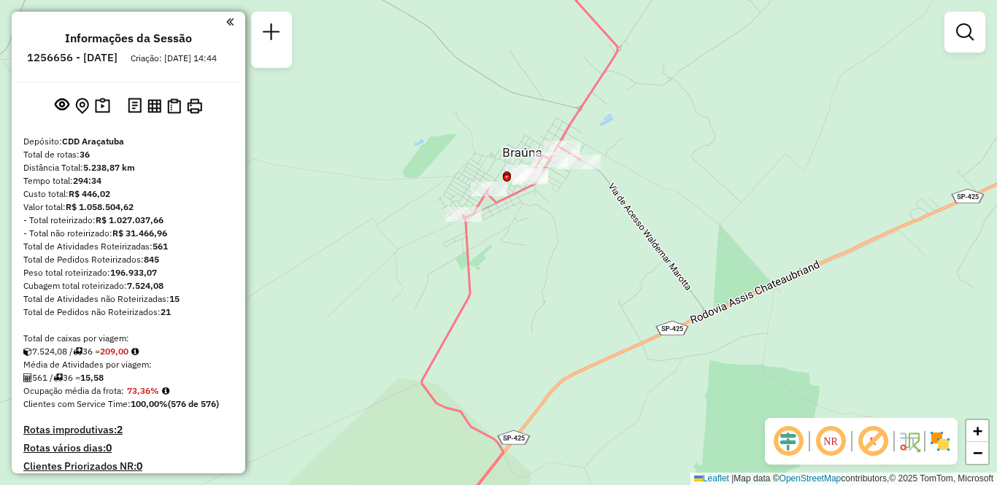
scroll to position [886, 0]
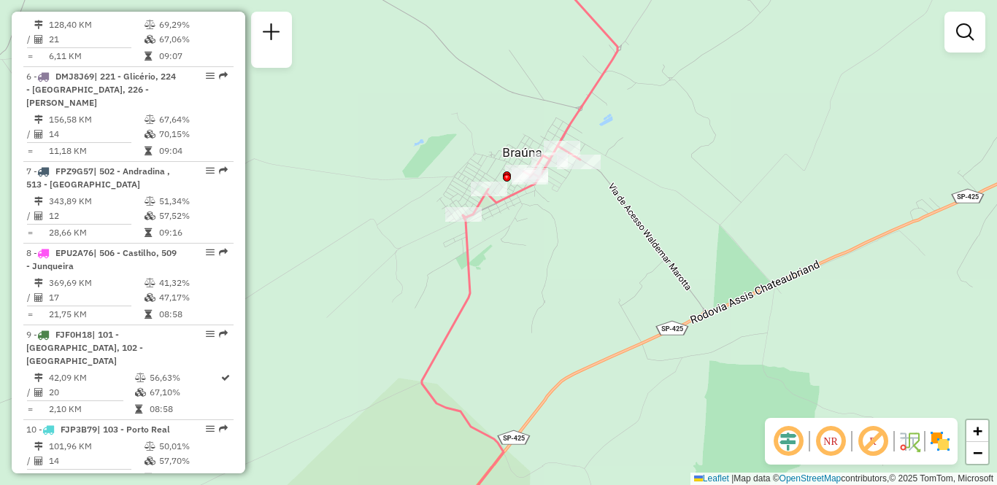
click at [626, 196] on div "Janela de atendimento Grade de atendimento Capacidade Transportadoras Veículos …" at bounding box center [498, 242] width 997 height 485
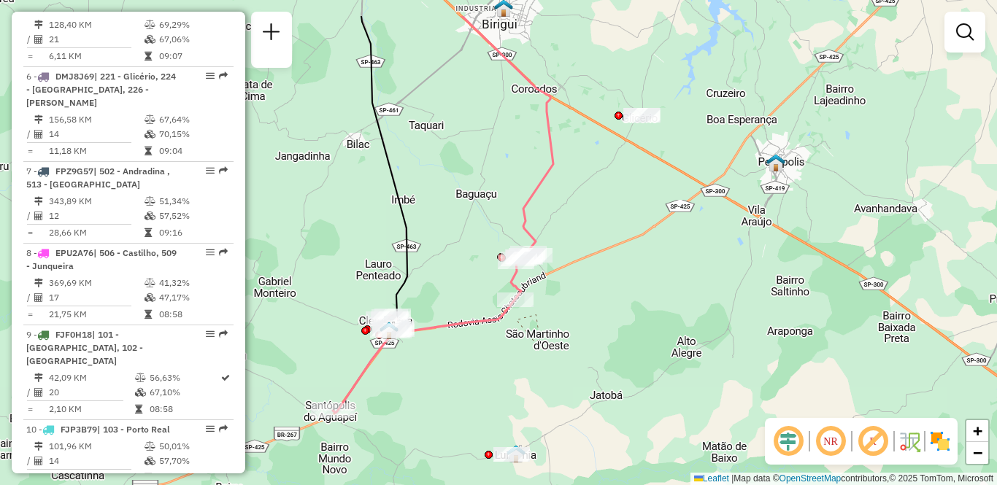
drag, startPoint x: 712, startPoint y: 159, endPoint x: 623, endPoint y: 223, distance: 110.4
click at [623, 223] on div "Janela de atendimento Grade de atendimento Capacidade Transportadoras Veículos …" at bounding box center [498, 242] width 997 height 485
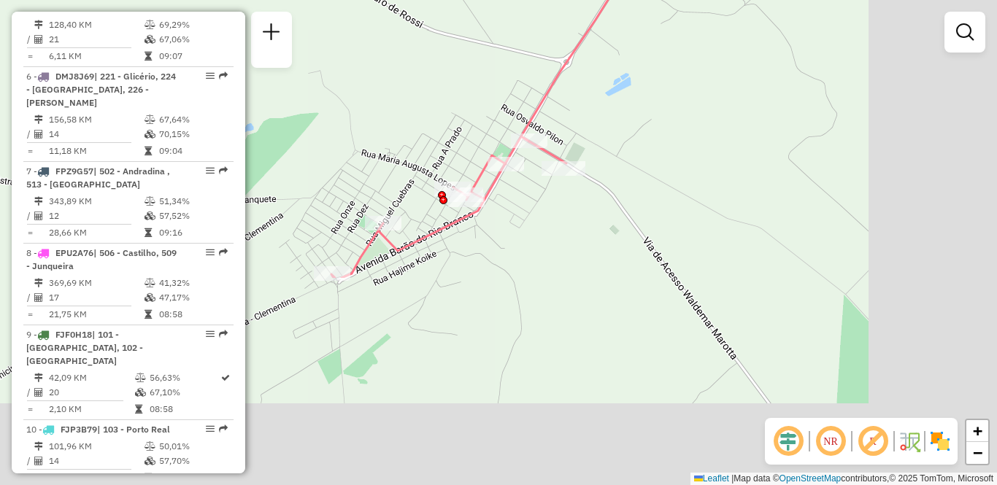
drag, startPoint x: 529, startPoint y: 145, endPoint x: 426, endPoint y: 15, distance: 166.3
click at [426, 15] on div "Janela de atendimento Grade de atendimento Capacidade Transportadoras Veículos …" at bounding box center [498, 242] width 997 height 485
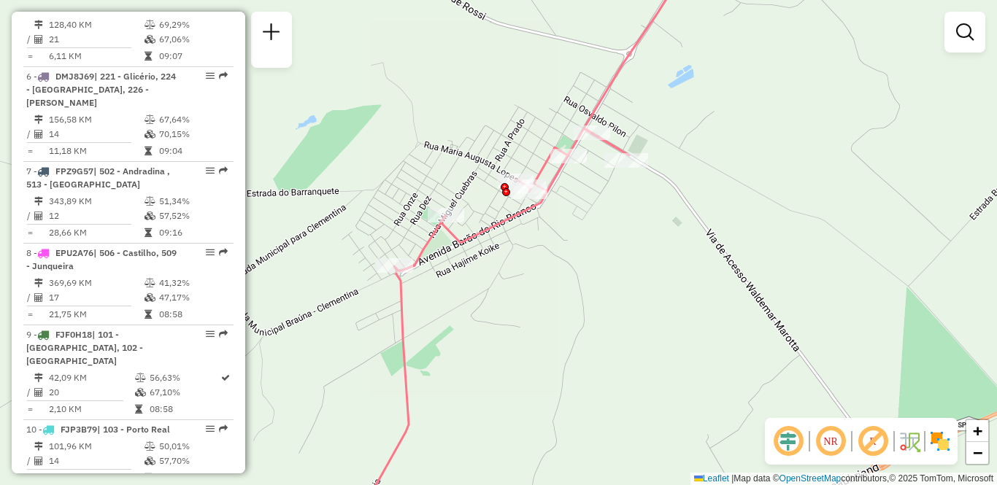
drag, startPoint x: 499, startPoint y: 243, endPoint x: 565, endPoint y: 249, distance: 65.9
click at [565, 249] on div "Janela de atendimento Grade de atendimento Capacidade Transportadoras Veículos …" at bounding box center [498, 242] width 997 height 485
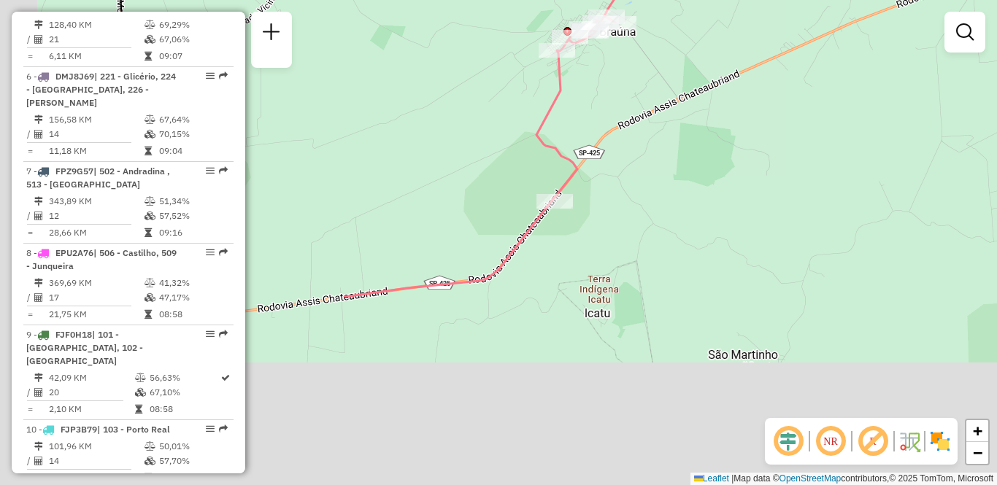
drag, startPoint x: 489, startPoint y: 358, endPoint x: 535, endPoint y: 107, distance: 255.2
click at [535, 107] on div "Janela de atendimento Grade de atendimento Capacidade Transportadoras Veículos …" at bounding box center [498, 242] width 997 height 485
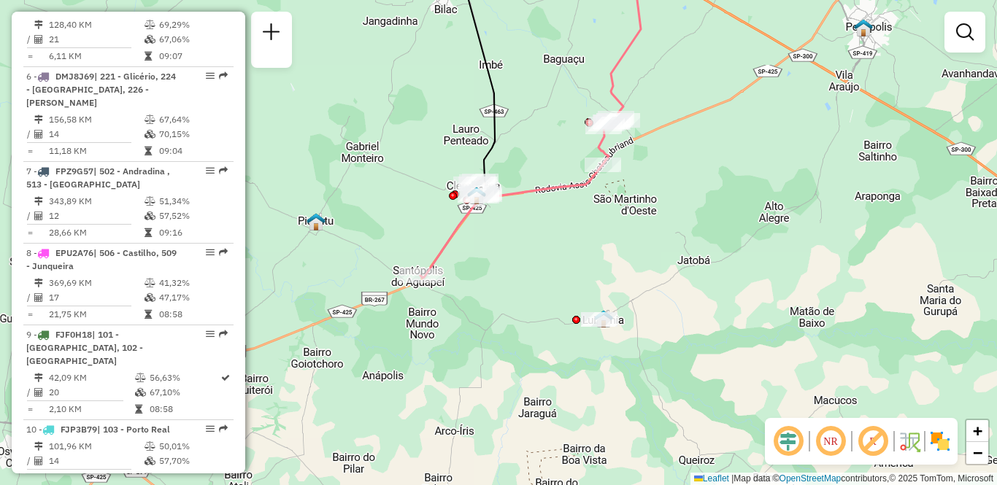
drag, startPoint x: 452, startPoint y: 193, endPoint x: 551, endPoint y: 195, distance: 99.3
click at [551, 195] on icon at bounding box center [519, 198] width 198 height 160
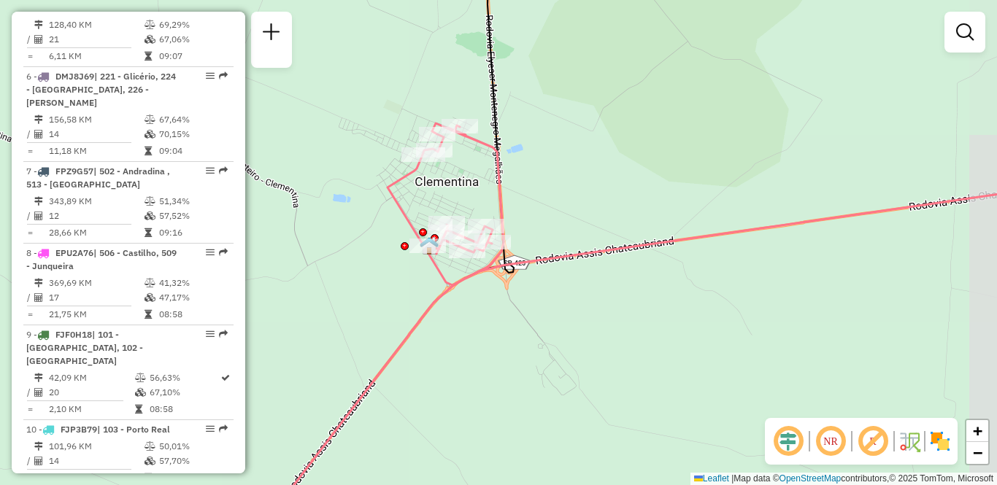
drag, startPoint x: 481, startPoint y: 227, endPoint x: 409, endPoint y: 197, distance: 77.5
click at [409, 197] on div "Janela de atendimento Grade de atendimento Capacidade Transportadoras Veículos …" at bounding box center [498, 242] width 997 height 485
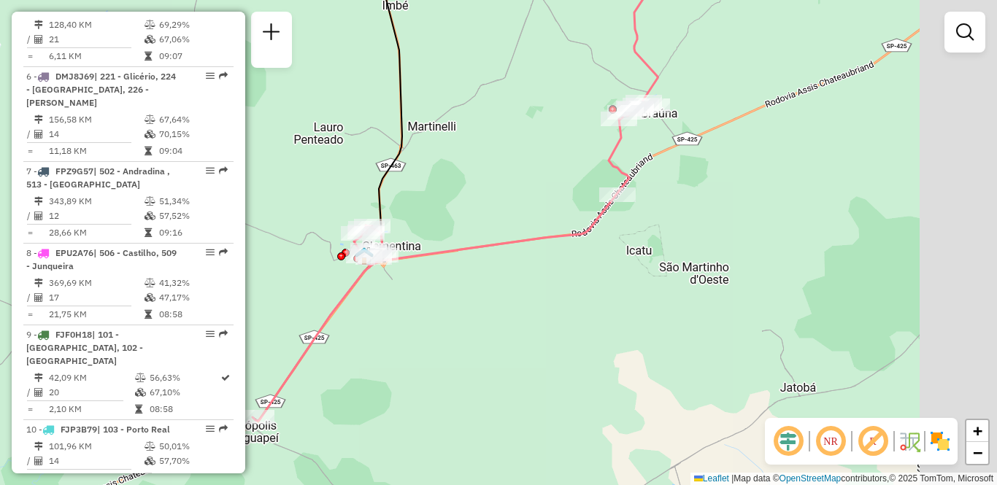
drag, startPoint x: 737, startPoint y: 277, endPoint x: 622, endPoint y: 346, distance: 134.2
click at [622, 346] on div "Janela de atendimento Grade de atendimento Capacidade Transportadoras Veículos …" at bounding box center [498, 242] width 997 height 485
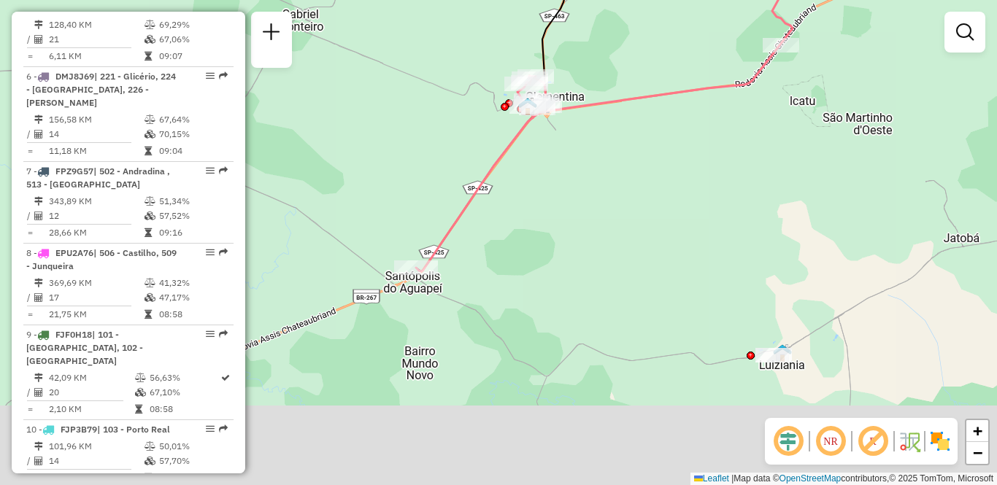
drag, startPoint x: 424, startPoint y: 358, endPoint x: 561, endPoint y: 225, distance: 191.5
click at [561, 225] on div "Janela de atendimento Grade de atendimento Capacidade Transportadoras Veículos …" at bounding box center [498, 242] width 997 height 485
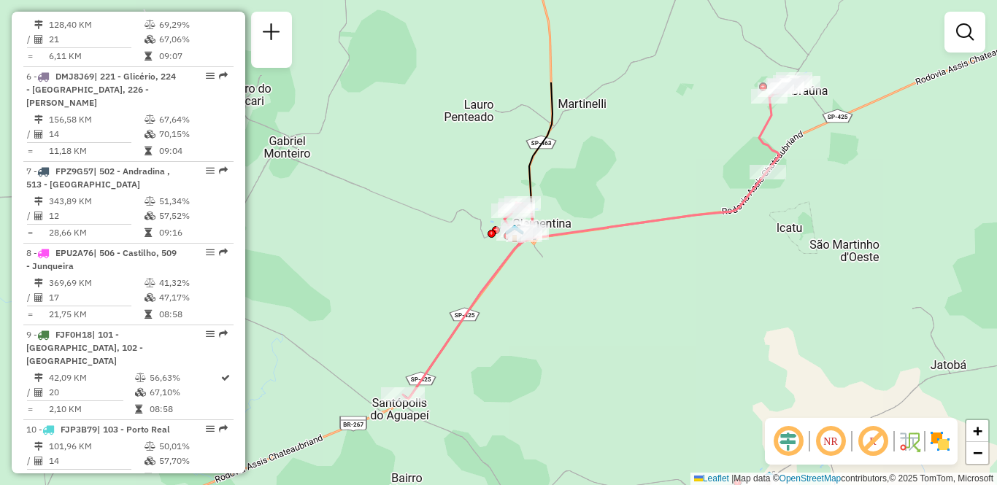
drag, startPoint x: 603, startPoint y: 186, endPoint x: 577, endPoint y: 351, distance: 166.9
click at [577, 351] on div "Janela de atendimento Grade de atendimento Capacidade Transportadoras Veículos …" at bounding box center [498, 242] width 997 height 485
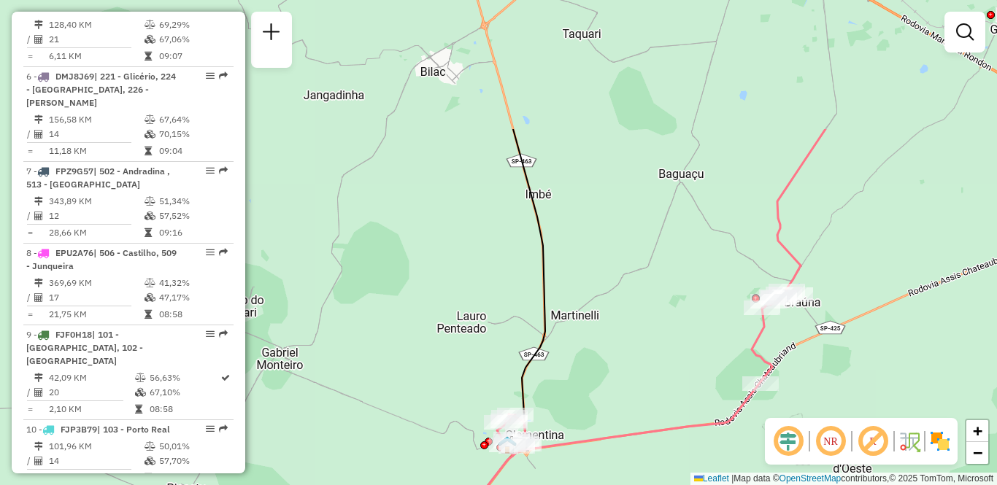
drag, startPoint x: 628, startPoint y: 123, endPoint x: 624, endPoint y: 353, distance: 229.9
click at [624, 353] on div "Janela de atendimento Grade de atendimento Capacidade Transportadoras Veículos …" at bounding box center [498, 242] width 997 height 485
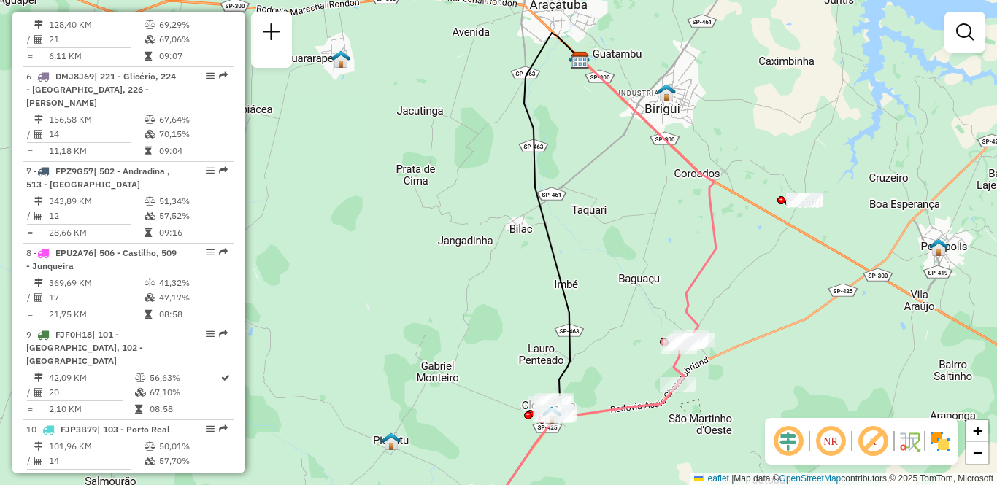
drag, startPoint x: 678, startPoint y: 317, endPoint x: 611, endPoint y: 184, distance: 148.8
click at [611, 184] on div "Janela de atendimento Grade de atendimento Capacidade Transportadoras Veículos …" at bounding box center [498, 242] width 997 height 485
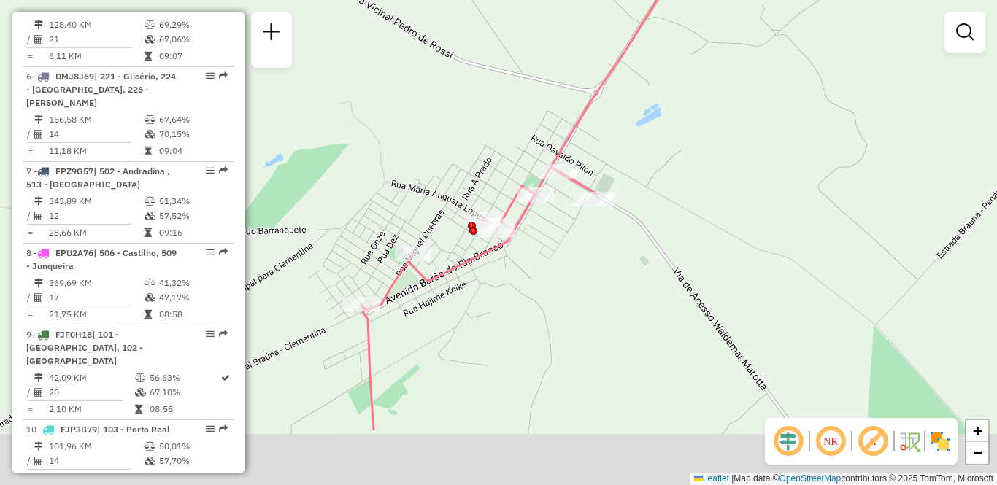
drag, startPoint x: 579, startPoint y: 353, endPoint x: 611, endPoint y: 250, distance: 107.6
click at [611, 250] on div "Janela de atendimento Grade de atendimento Capacidade Transportadoras Veículos …" at bounding box center [498, 242] width 997 height 485
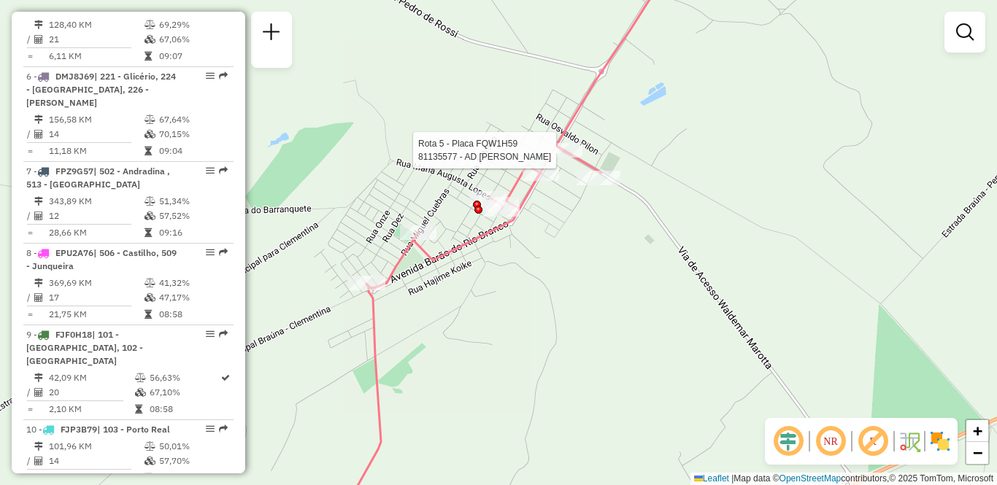
select select "**********"
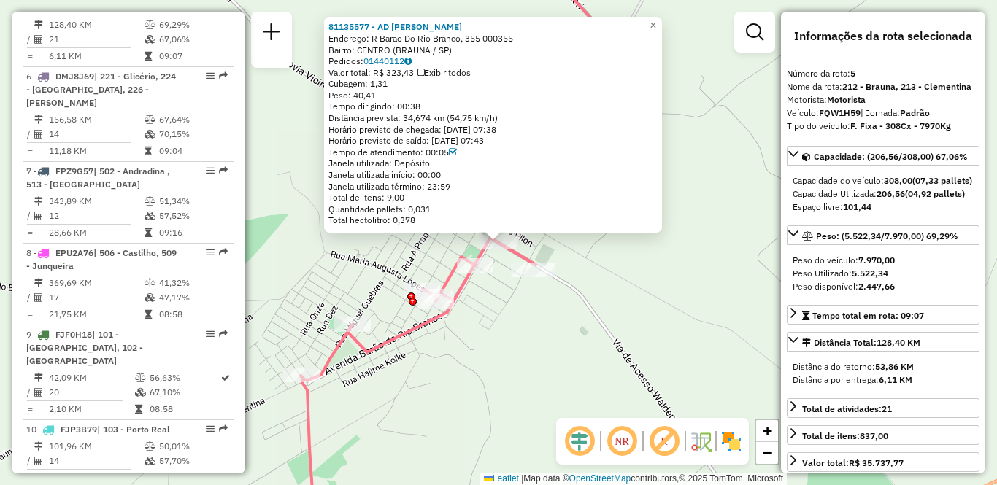
click at [701, 105] on div "81135577 - AD VILMA DE FARIA S Endereço: R Barao Do [GEOGRAPHIC_DATA], 355 0003…" at bounding box center [498, 242] width 997 height 485
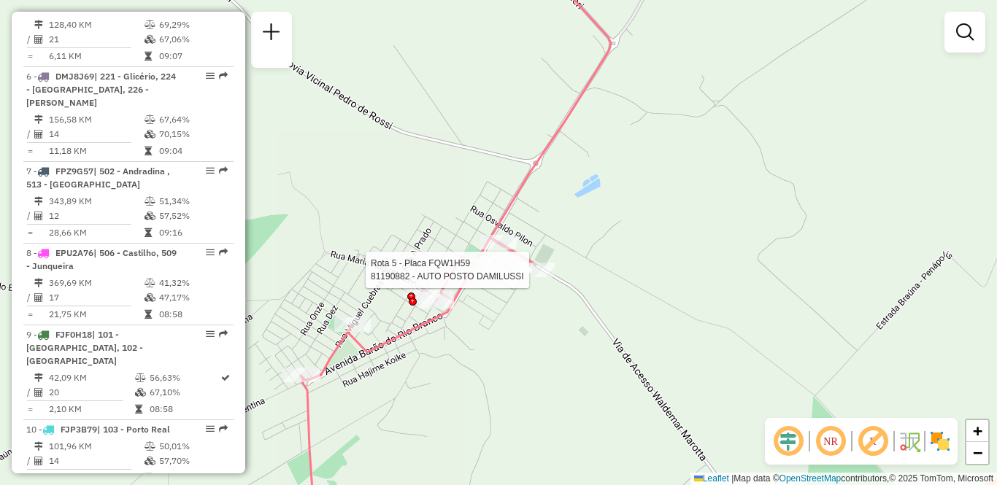
select select "**********"
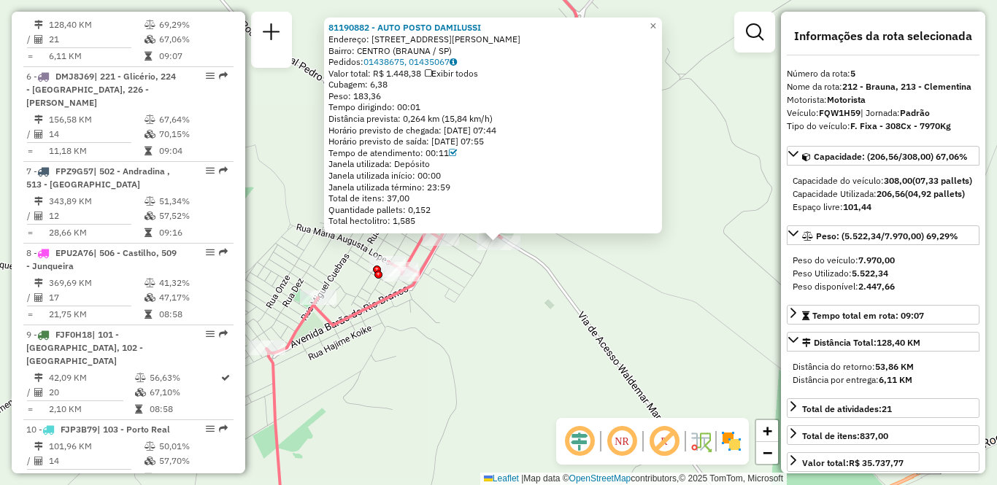
click at [709, 130] on div "81190882 - AUTO POSTO DAMILUSSI Endereço: [STREET_ADDRESS][PERSON_NAME] Pedidos…" at bounding box center [498, 242] width 997 height 485
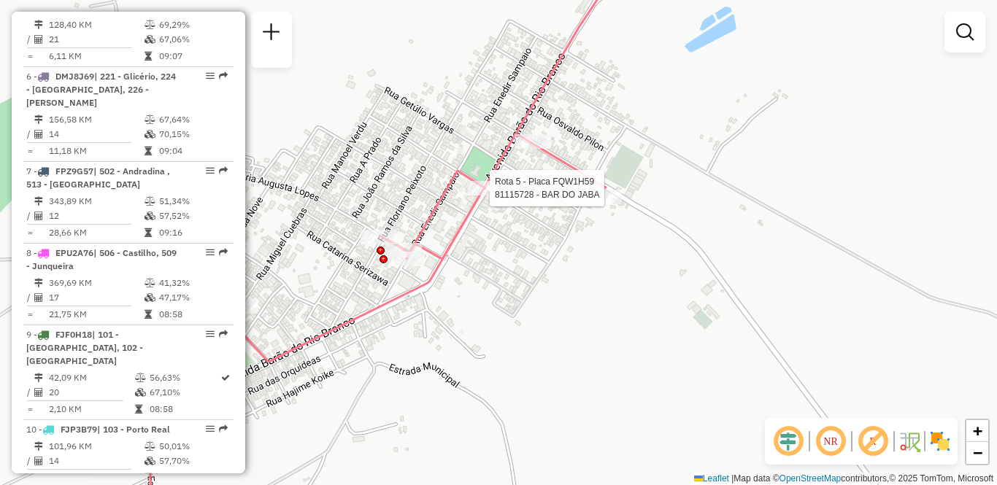
select select "**********"
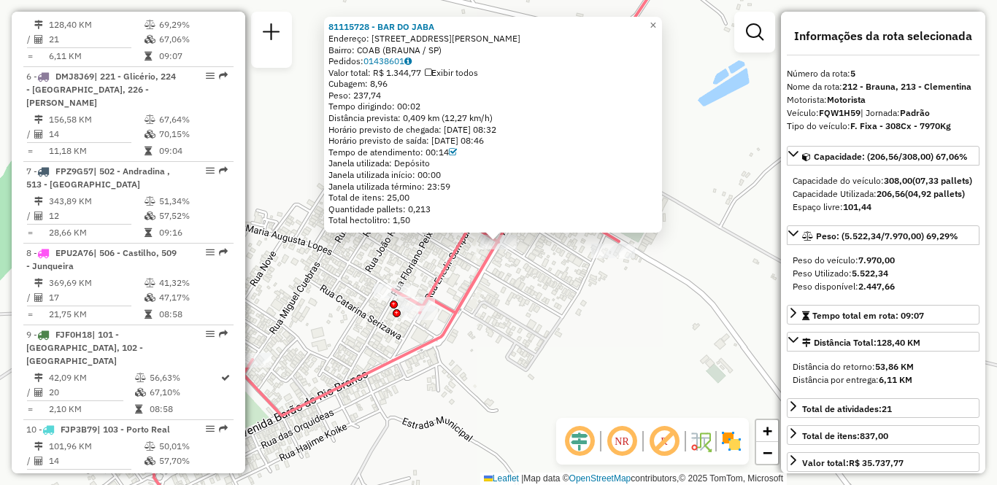
click at [525, 321] on div "81115728 - BAR DO [PERSON_NAME]: [STREET_ADDRESS][PERSON_NAME] Pedidos: 0143860…" at bounding box center [498, 242] width 997 height 485
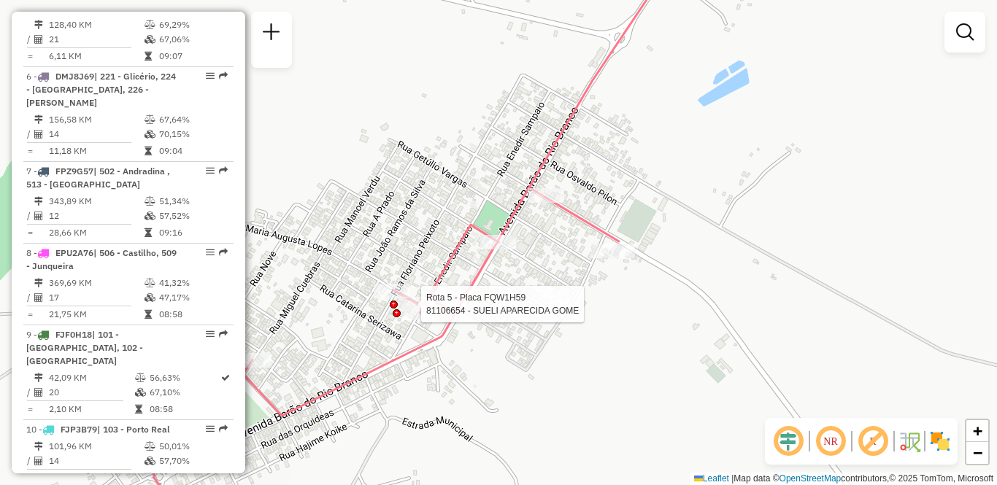
click at [391, 301] on div at bounding box center [394, 305] width 8 height 8
select select "**********"
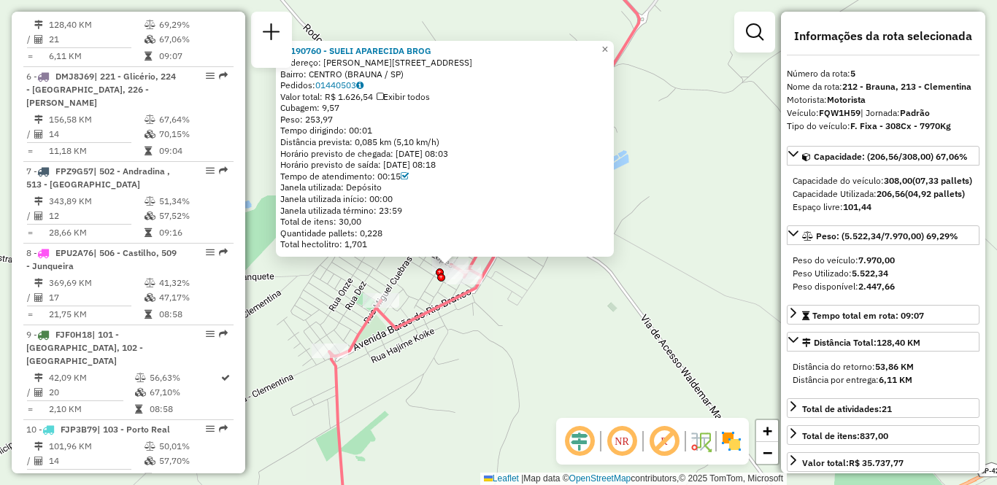
click at [431, 326] on div "81190760 - SUELI APARECIDA BROG Endereço: [PERSON_NAME] 143 Bairro: [GEOGRAPHIC…" at bounding box center [498, 242] width 997 height 485
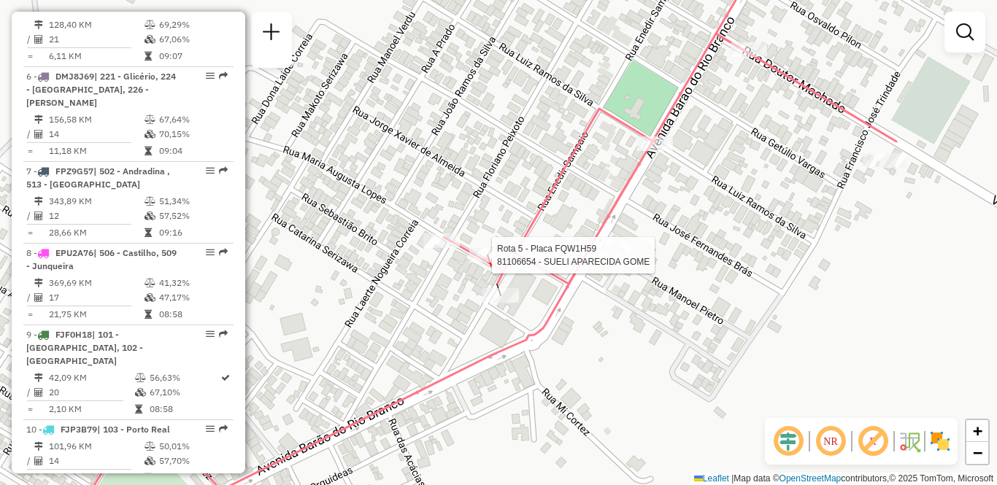
select select "**********"
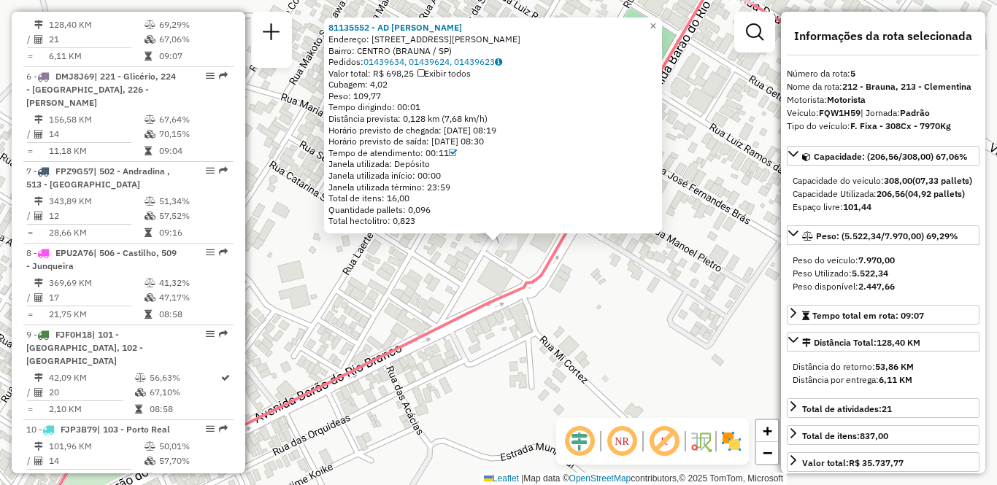
click at [450, 296] on div "81135552 - AD [PERSON_NAME]: R [PERSON_NAME] 43 Bairro: [GEOGRAPHIC_DATA] (BRAU…" at bounding box center [498, 242] width 997 height 485
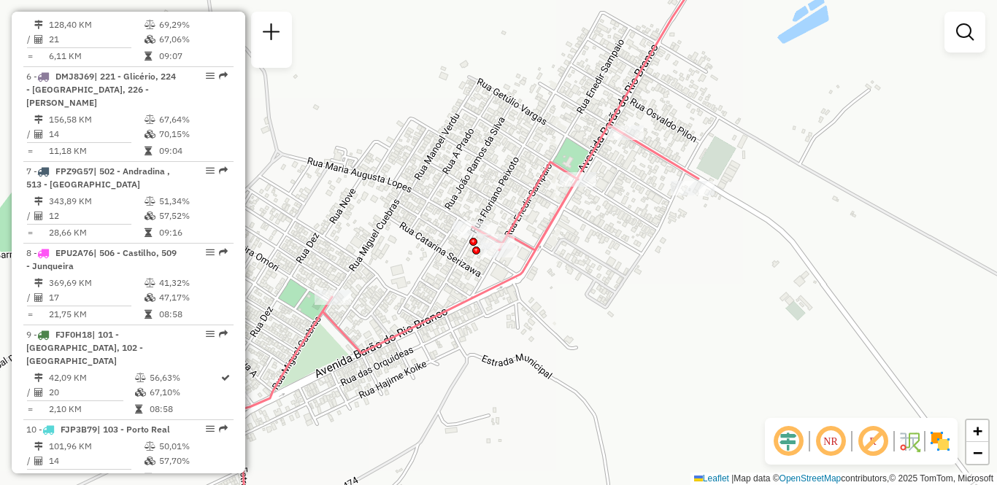
drag, startPoint x: 446, startPoint y: 293, endPoint x: 552, endPoint y: 247, distance: 116.1
click at [552, 247] on div "Janela de atendimento Grade de atendimento Capacidade Transportadoras Veículos …" at bounding box center [498, 242] width 997 height 485
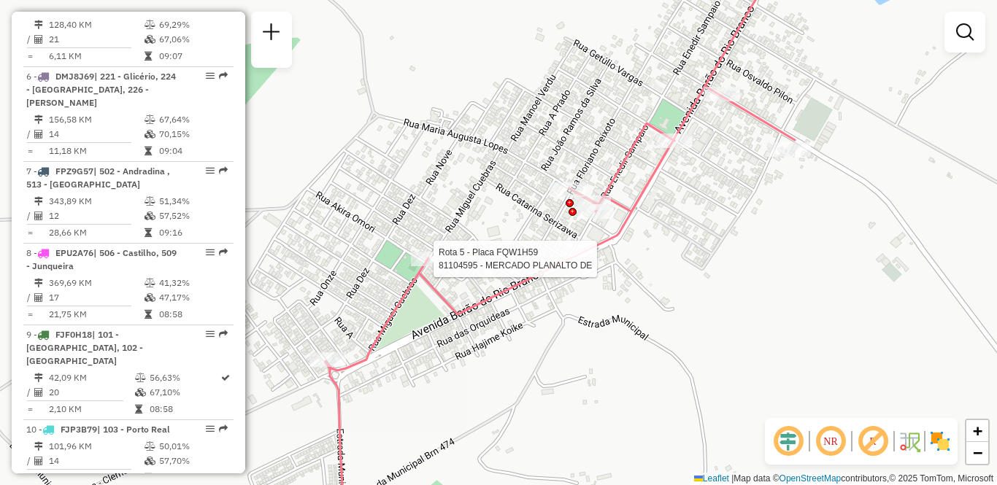
select select "**********"
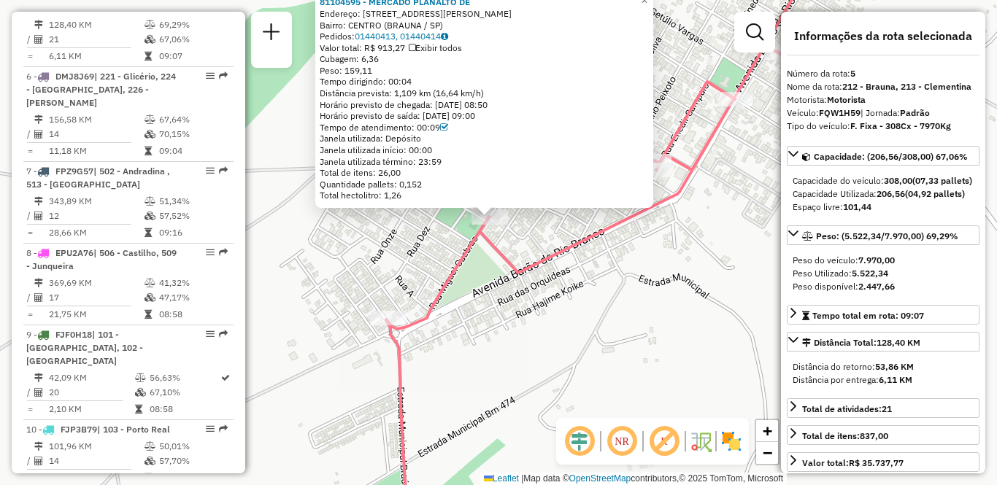
drag, startPoint x: 426, startPoint y: 277, endPoint x: 414, endPoint y: 198, distance: 80.5
click at [414, 198] on div "81104595 - MERCADO PLANALTO DE Endereço: R [PERSON_NAME] 295 Bairro: CENTRO (BR…" at bounding box center [498, 242] width 997 height 485
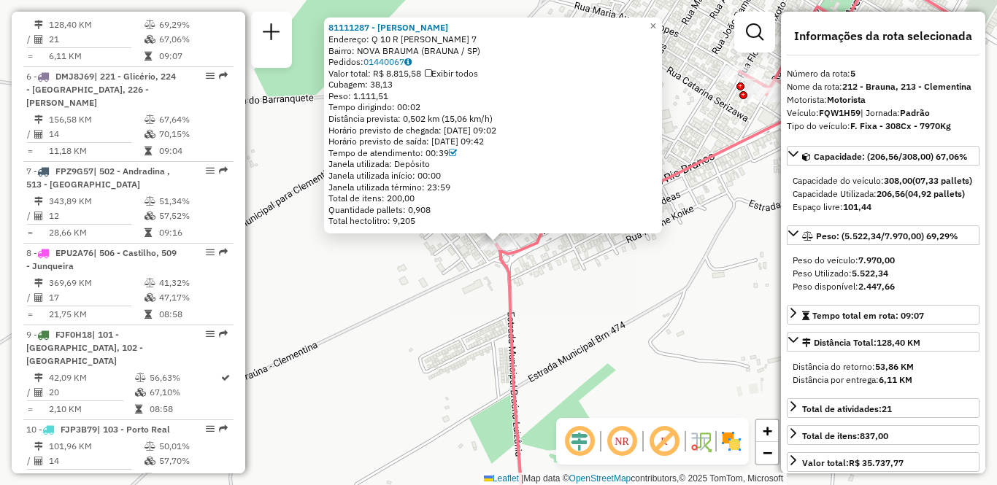
drag, startPoint x: 356, startPoint y: 96, endPoint x: 430, endPoint y: 93, distance: 73.8
click at [430, 93] on div "Peso: 1.111,51" at bounding box center [492, 96] width 329 height 12
click at [461, 307] on div "81111287 - [PERSON_NAME] Endereço: Q 10 R ALMIRO ZACARONI 7 Bairro: [GEOGRAPHIC…" at bounding box center [498, 242] width 997 height 485
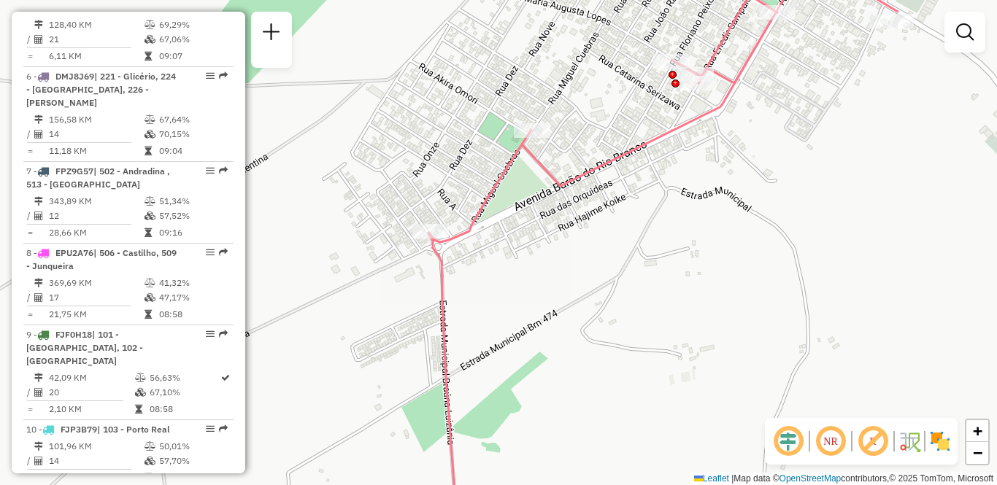
drag, startPoint x: 650, startPoint y: 302, endPoint x: 517, endPoint y: 256, distance: 139.9
click at [517, 256] on div "Janela de atendimento Grade de atendimento Capacidade Transportadoras Veículos …" at bounding box center [498, 242] width 997 height 485
